Goal: Information Seeking & Learning: Learn about a topic

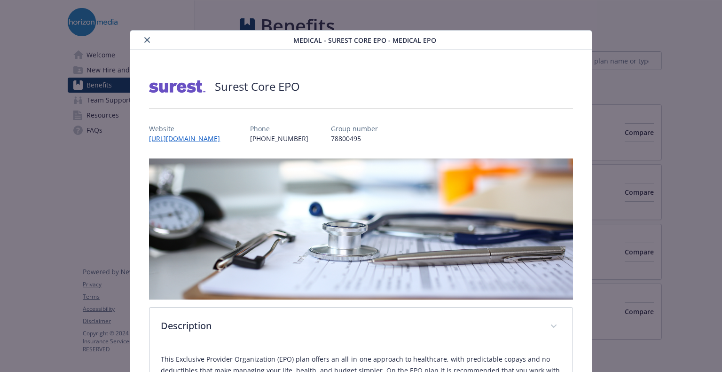
scroll to position [303, 0]
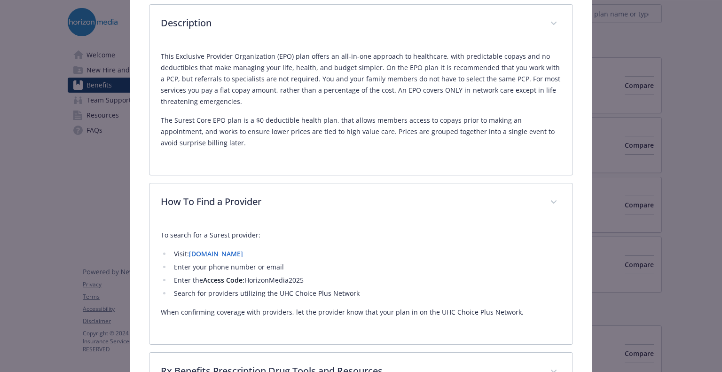
click at [365, 118] on p "The Surest Core EPO plan is a $0 deductible health plan, that allows members ac…" at bounding box center [361, 132] width 400 height 34
